Goal: Task Accomplishment & Management: Use online tool/utility

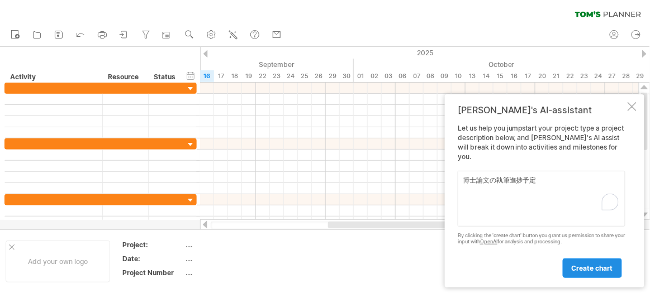
type textarea "博士論文の執筆進捗予定"
click at [590, 266] on span "create chart" at bounding box center [591, 268] width 41 height 8
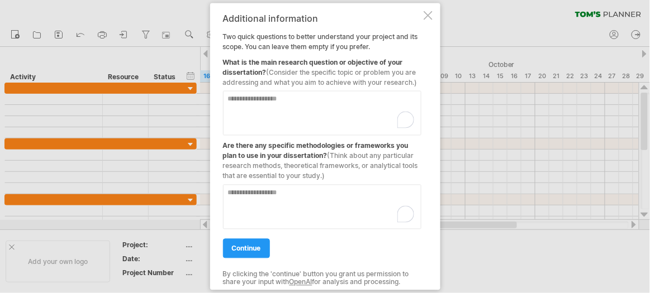
click at [254, 98] on textarea "To enrich screen reader interactions, please activate Accessibility in Grammarl…" at bounding box center [322, 112] width 198 height 45
type textarea "*******"
drag, startPoint x: 261, startPoint y: 209, endPoint x: 260, endPoint y: 203, distance: 6.2
click at [261, 208] on textarea "To enrich screen reader interactions, please activate Accessibility in Grammarl…" at bounding box center [322, 206] width 198 height 45
click at [245, 249] on span "continue" at bounding box center [246, 248] width 29 height 8
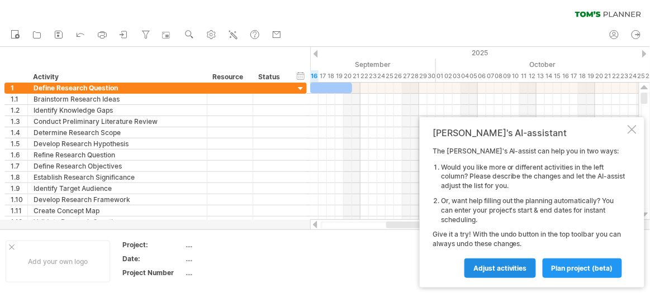
click at [492, 266] on span "Adjust activities" at bounding box center [500, 268] width 54 height 8
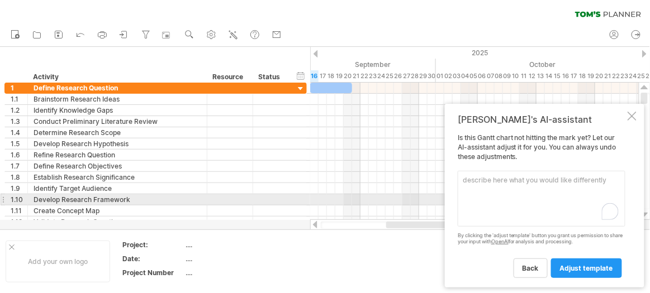
click at [481, 195] on textarea "To enrich screen reader interactions, please activate Accessibility in Grammarl…" at bounding box center [541, 199] width 168 height 56
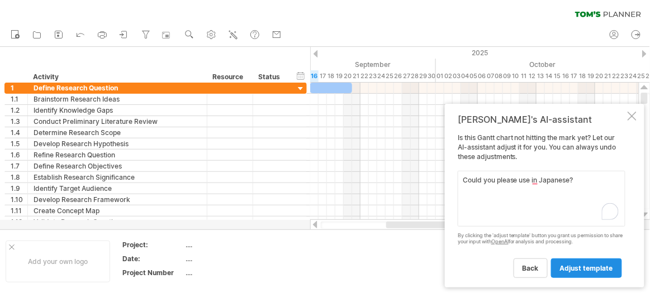
type textarea "Could you please use in Japanese?"
click at [587, 270] on span "adjust template" at bounding box center [586, 268] width 53 height 8
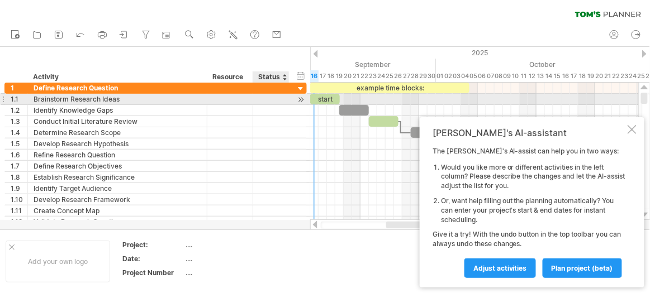
click at [259, 101] on div at bounding box center [271, 99] width 25 height 11
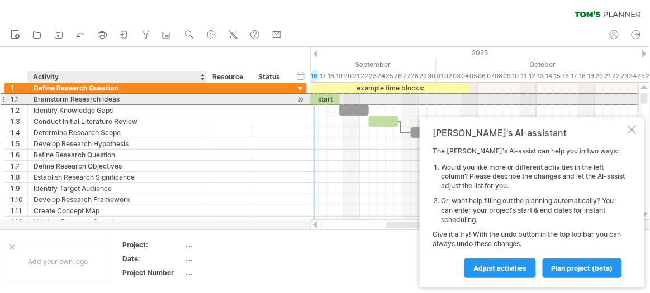
drag, startPoint x: 130, startPoint y: 99, endPoint x: 78, endPoint y: 102, distance: 52.6
click at [78, 102] on div "Brainstorm Research Ideas" at bounding box center [118, 99] width 168 height 11
click at [125, 97] on input "**********" at bounding box center [118, 99] width 168 height 11
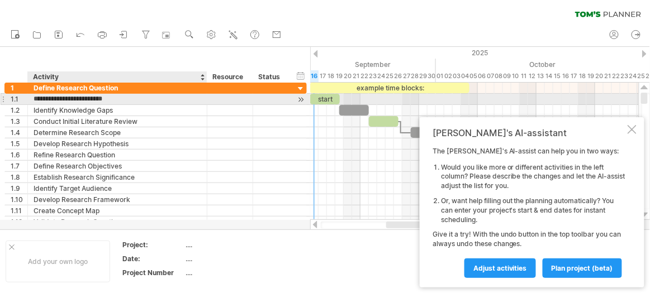
click at [117, 98] on input "**********" at bounding box center [118, 99] width 168 height 11
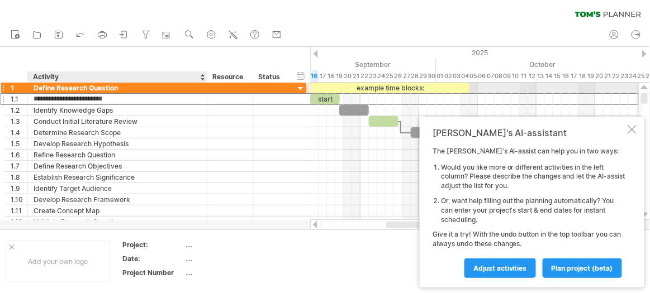
click at [120, 89] on div "Define Research Question" at bounding box center [118, 88] width 168 height 11
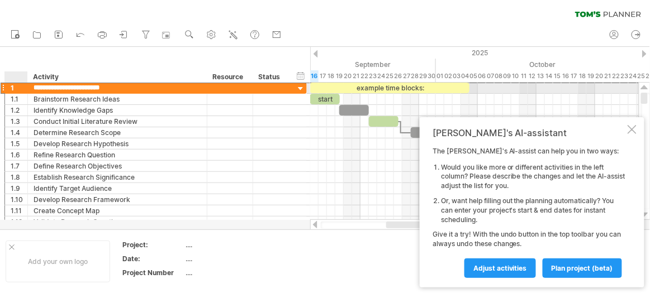
drag, startPoint x: 122, startPoint y: 86, endPoint x: 26, endPoint y: 88, distance: 96.1
click at [26, 88] on div "**********" at bounding box center [155, 88] width 302 height 12
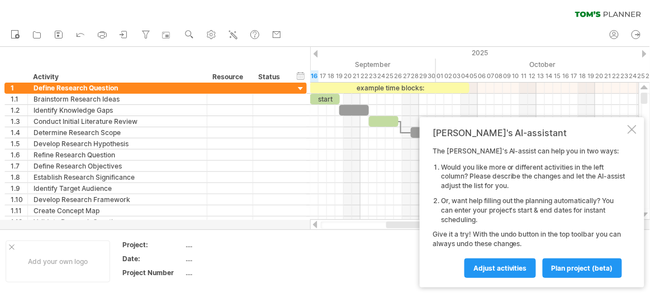
click at [316, 53] on div at bounding box center [315, 53] width 4 height 7
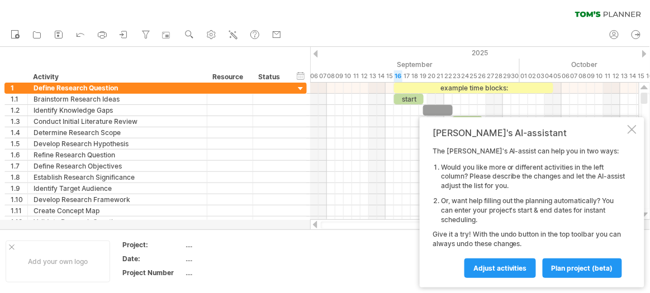
click at [316, 53] on div at bounding box center [315, 53] width 4 height 7
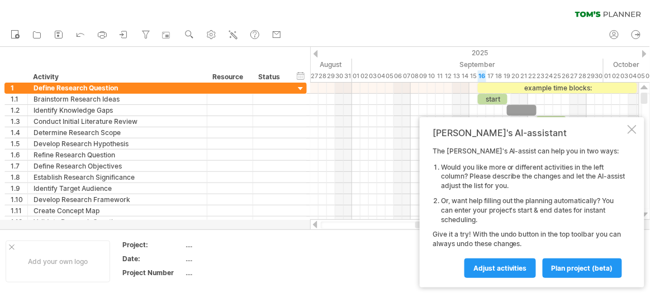
click at [316, 53] on div at bounding box center [315, 53] width 4 height 7
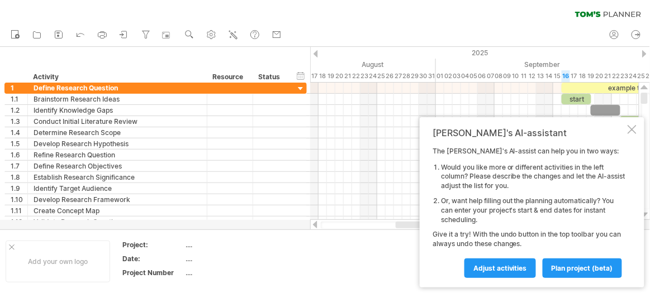
click at [642, 52] on div at bounding box center [644, 53] width 4 height 7
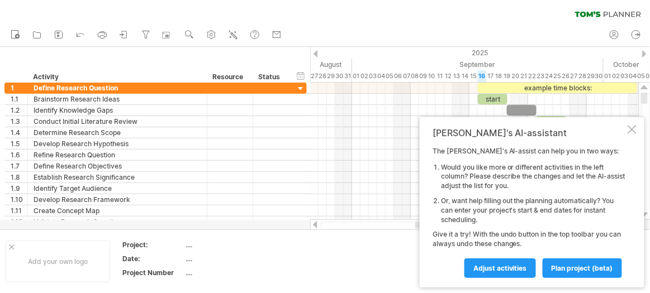
click at [642, 52] on div at bounding box center [644, 53] width 4 height 7
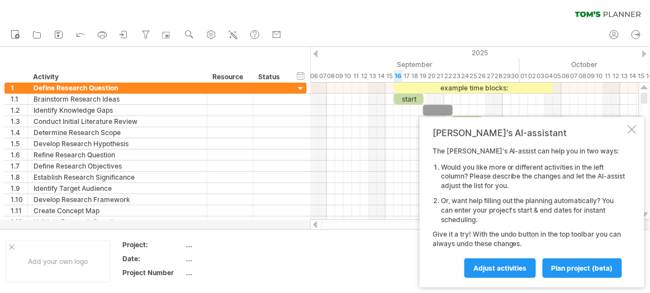
click at [642, 52] on div at bounding box center [644, 53] width 4 height 7
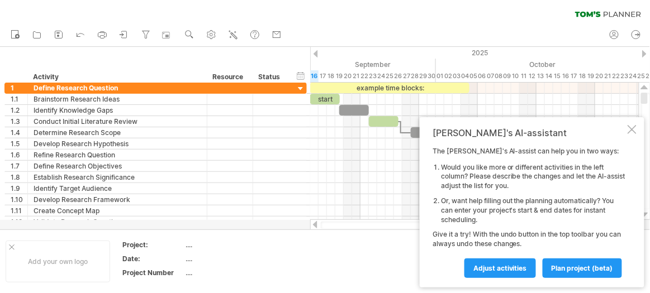
click at [642, 52] on div at bounding box center [644, 53] width 4 height 7
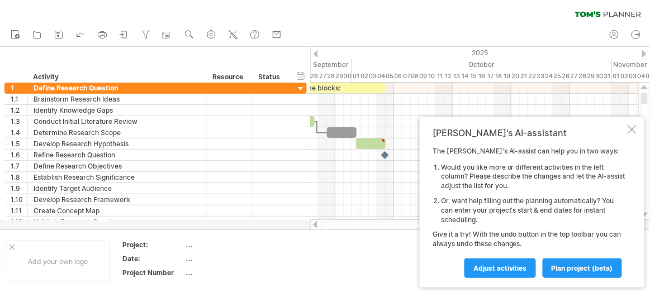
click at [642, 52] on div at bounding box center [644, 53] width 4 height 7
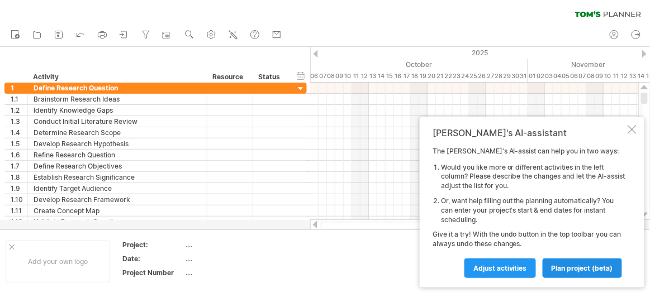
click at [588, 267] on span "plan project (beta)" at bounding box center [581, 268] width 61 height 8
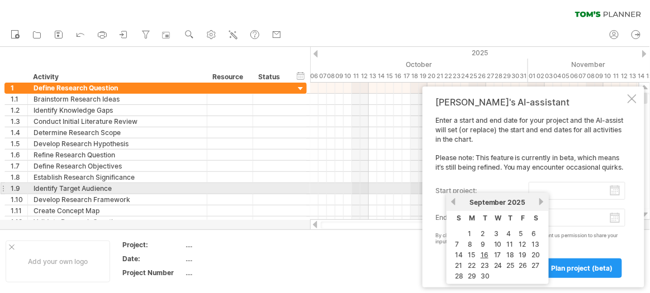
click at [612, 192] on input "start project:" at bounding box center [576, 191] width 97 height 18
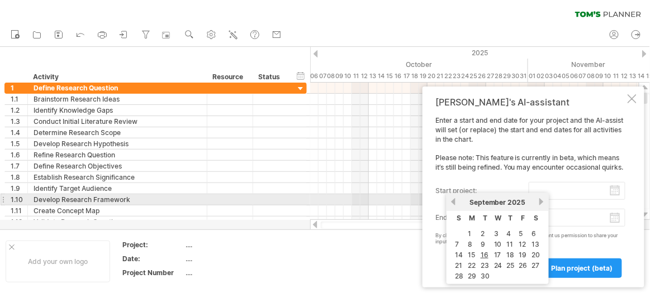
click at [540, 202] on link "next" at bounding box center [541, 202] width 8 height 8
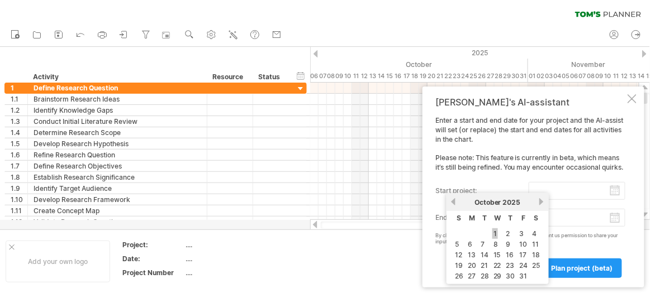
click at [494, 232] on link "1" at bounding box center [495, 233] width 6 height 11
type input "********"
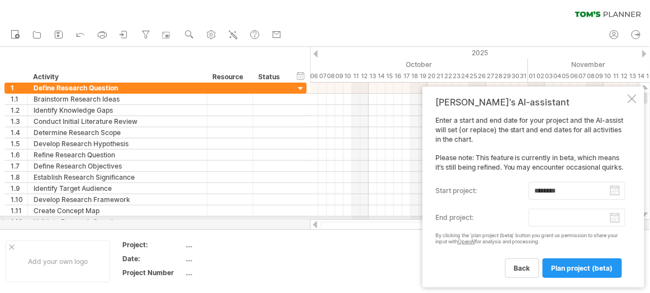
click at [616, 220] on body "progress(100%) Trying to reach [DOMAIN_NAME] Connected again... 0% clear filter…" at bounding box center [325, 148] width 650 height 296
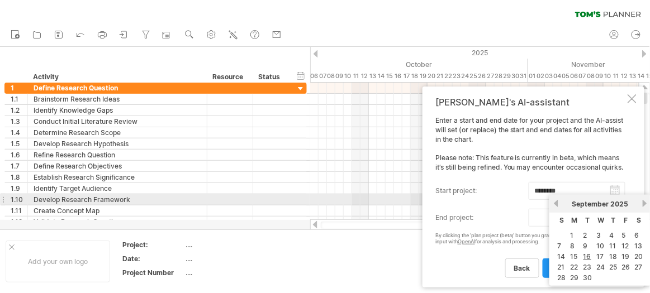
click at [644, 202] on link "next" at bounding box center [644, 203] width 8 height 8
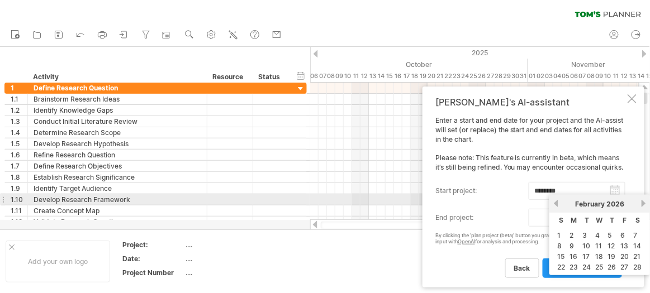
click at [644, 202] on link "next" at bounding box center [643, 203] width 8 height 8
click at [644, 202] on link "next" at bounding box center [644, 203] width 8 height 8
click at [645, 202] on link "next" at bounding box center [644, 203] width 8 height 8
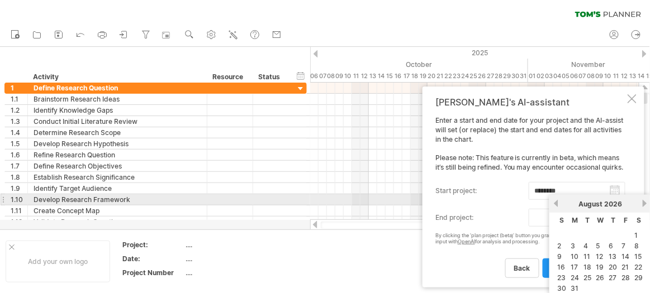
click at [645, 202] on link "next" at bounding box center [644, 203] width 8 height 8
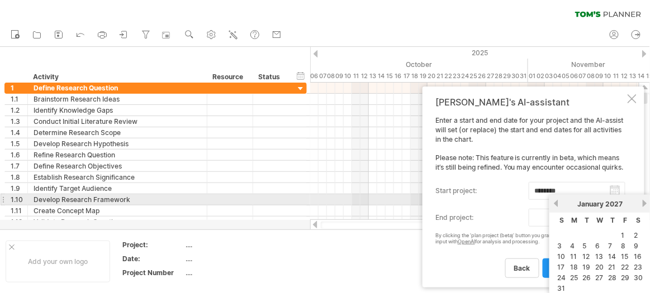
click at [645, 202] on link "next" at bounding box center [644, 203] width 8 height 8
click at [645, 202] on link "next" at bounding box center [643, 203] width 8 height 8
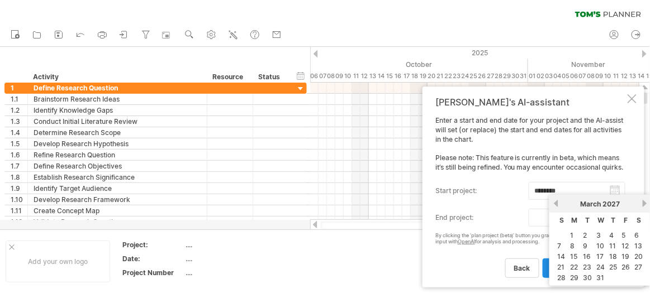
click at [598, 277] on link "31" at bounding box center [600, 278] width 10 height 11
type input "********"
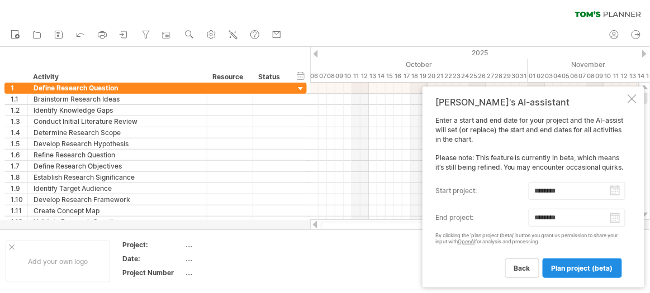
click at [580, 266] on span "plan project (beta)" at bounding box center [581, 268] width 61 height 8
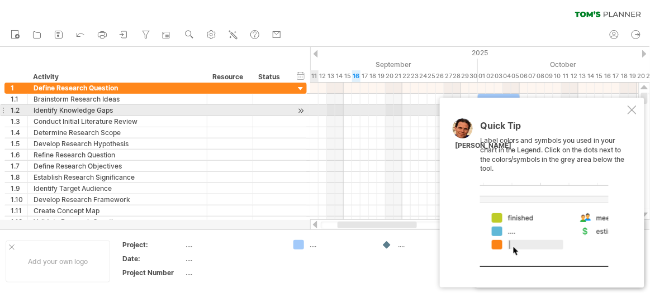
click at [633, 109] on div at bounding box center [631, 110] width 9 height 9
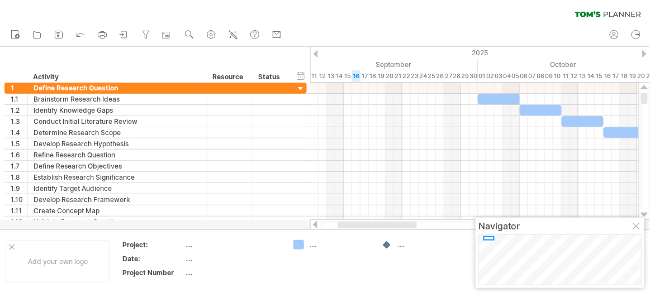
click at [637, 226] on div at bounding box center [636, 227] width 9 height 9
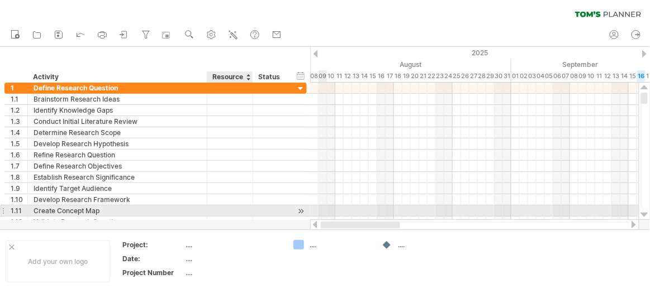
drag, startPoint x: 371, startPoint y: 226, endPoint x: 254, endPoint y: 233, distance: 117.0
click at [240, 216] on div "Trying to reach [DOMAIN_NAME] Connected again... 0% clear filter new 1" at bounding box center [325, 146] width 650 height 293
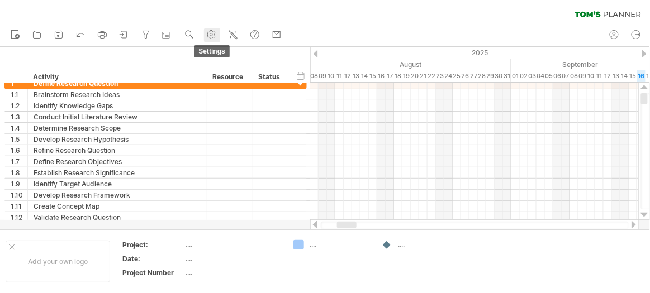
click at [214, 35] on use at bounding box center [211, 34] width 11 height 11
select select "*"
select select "**"
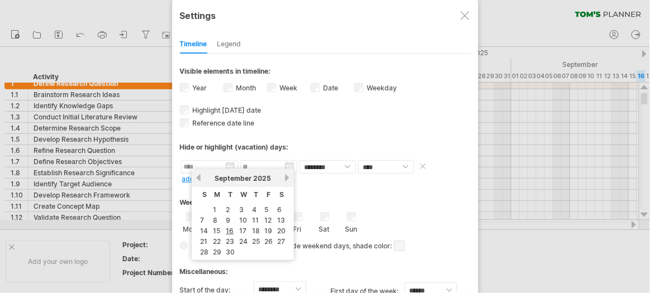
click at [229, 167] on input "text" at bounding box center [209, 166] width 57 height 13
click at [286, 178] on link "next" at bounding box center [287, 178] width 8 height 8
click at [242, 208] on td "1" at bounding box center [243, 209] width 12 height 9
type input "********"
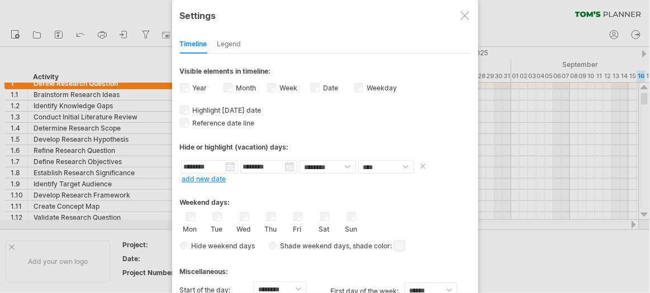
click at [289, 165] on input "********" at bounding box center [268, 166] width 57 height 13
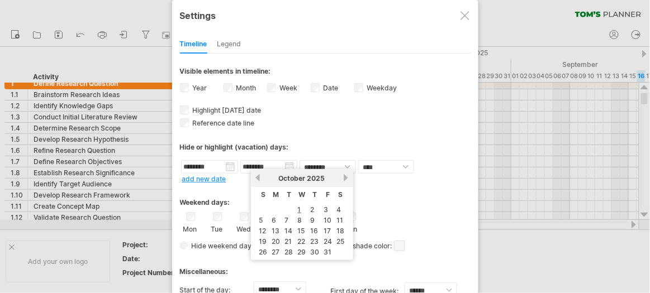
click at [345, 177] on link "next" at bounding box center [346, 178] width 8 height 8
click at [345, 177] on link "next" at bounding box center [345, 178] width 8 height 8
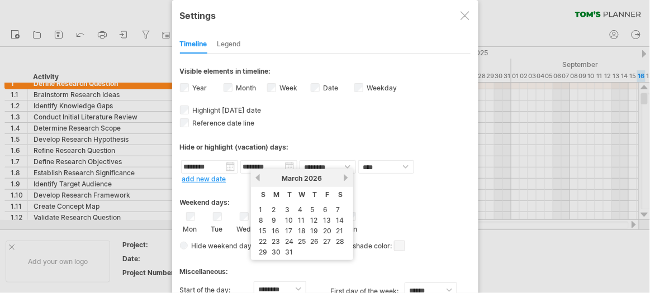
click at [345, 177] on link "next" at bounding box center [346, 178] width 8 height 8
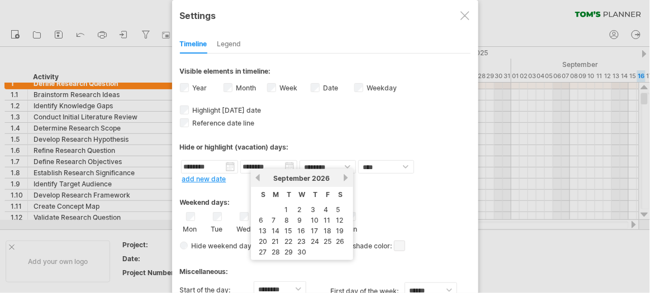
click at [345, 177] on link "next" at bounding box center [346, 178] width 8 height 8
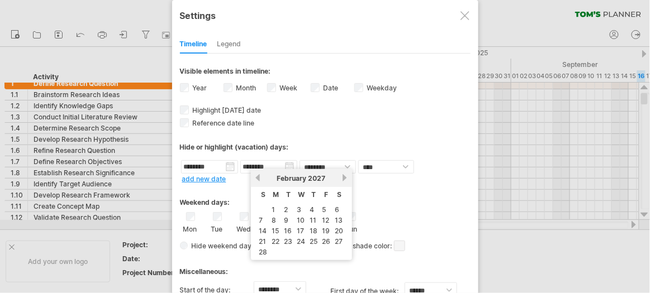
click at [345, 177] on link "next" at bounding box center [345, 178] width 8 height 8
click at [299, 249] on link "31" at bounding box center [302, 252] width 10 height 11
type input "********"
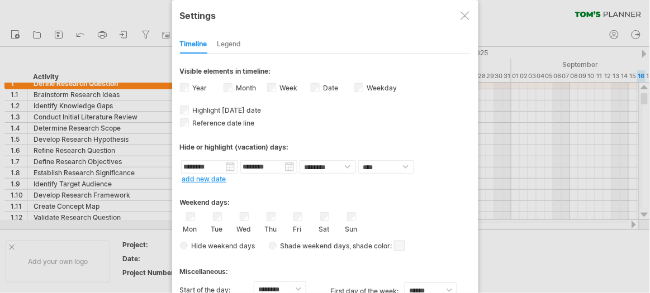
click at [450, 198] on div "Weekend days:" at bounding box center [325, 199] width 290 height 22
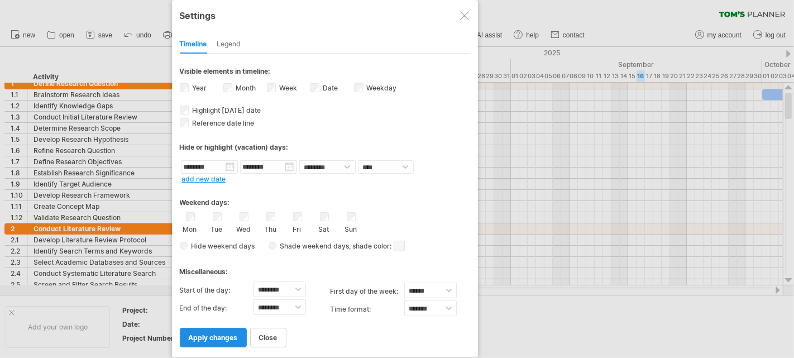
click at [209, 293] on span "apply changes" at bounding box center [213, 337] width 49 height 8
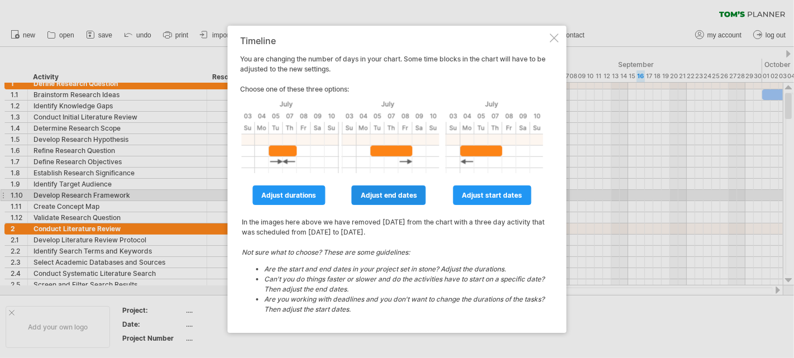
click at [385, 193] on span "adjust end dates" at bounding box center [389, 195] width 56 height 8
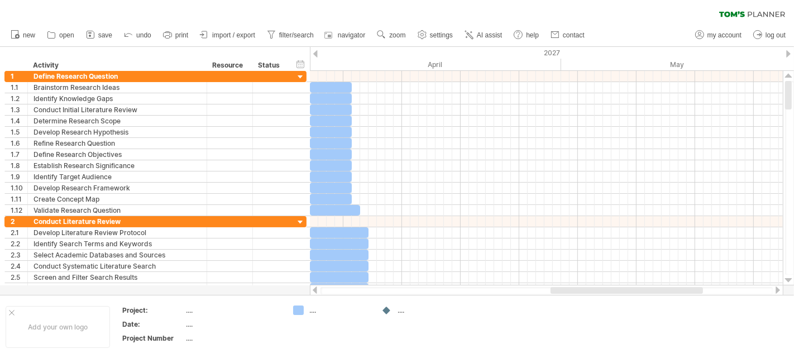
drag, startPoint x: 525, startPoint y: 291, endPoint x: 668, endPoint y: 294, distance: 142.5
click at [649, 293] on div at bounding box center [547, 290] width 452 height 7
